Goal: Information Seeking & Learning: Learn about a topic

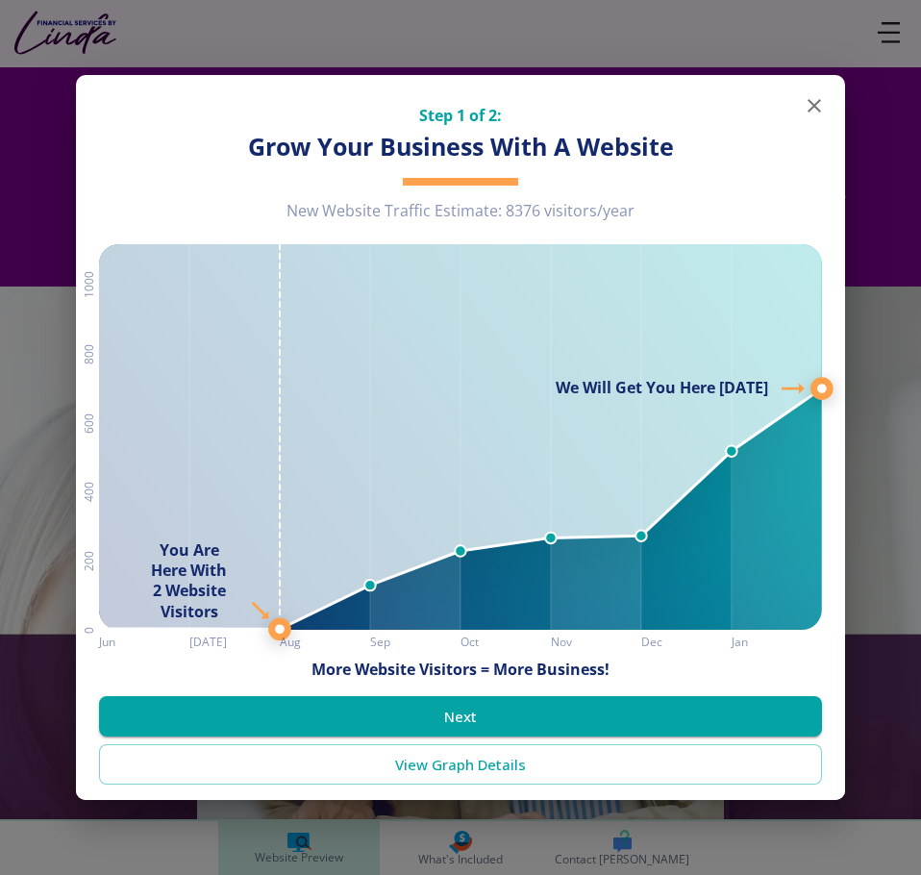
click at [805, 111] on icon "button" at bounding box center [814, 105] width 23 height 23
